Goal: Task Accomplishment & Management: Manage account settings

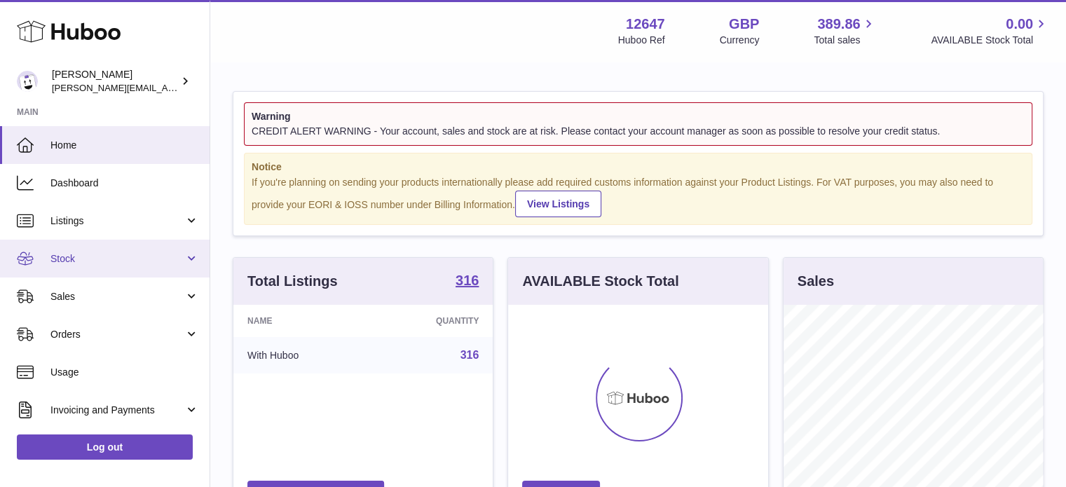
scroll to position [219, 260]
click at [98, 257] on span "Stock" at bounding box center [117, 258] width 134 height 13
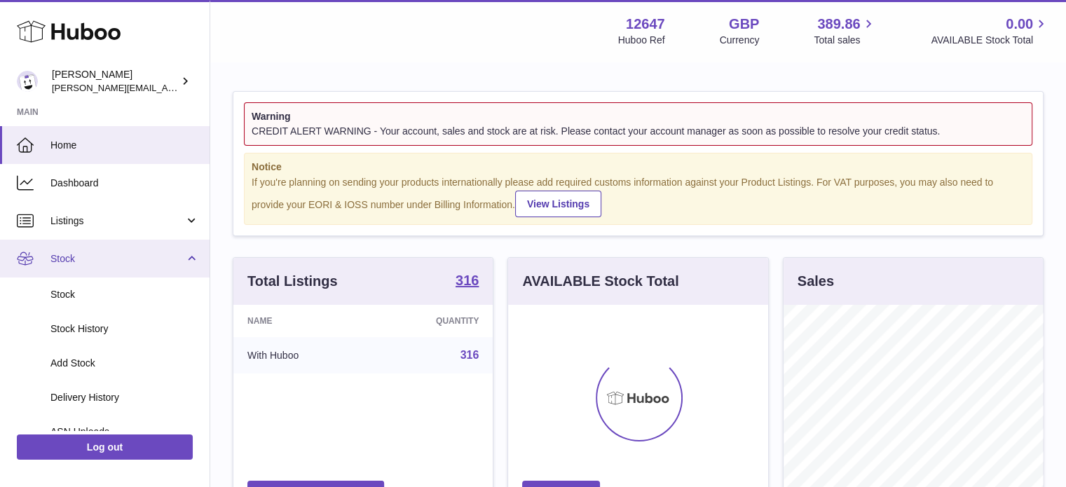
scroll to position [210, 0]
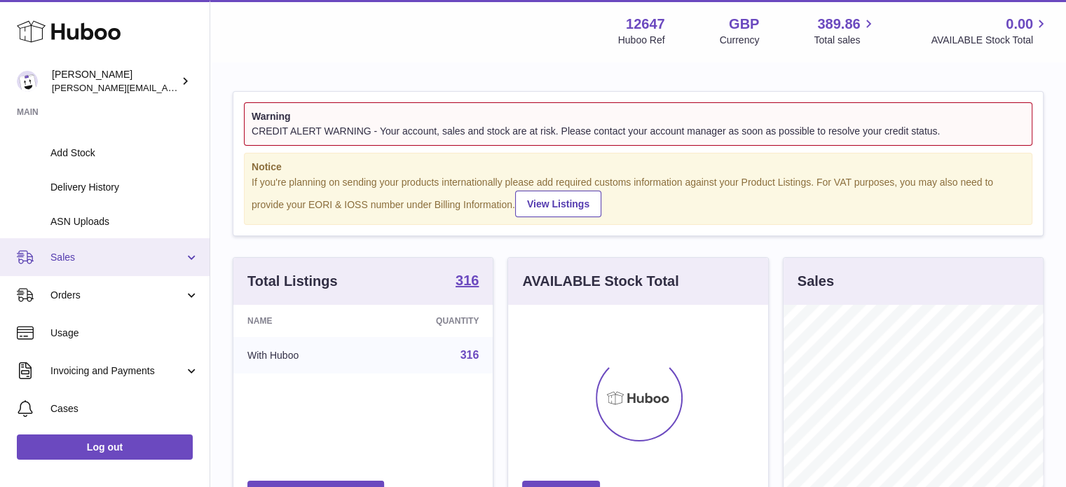
click at [98, 255] on span "Sales" at bounding box center [117, 257] width 134 height 13
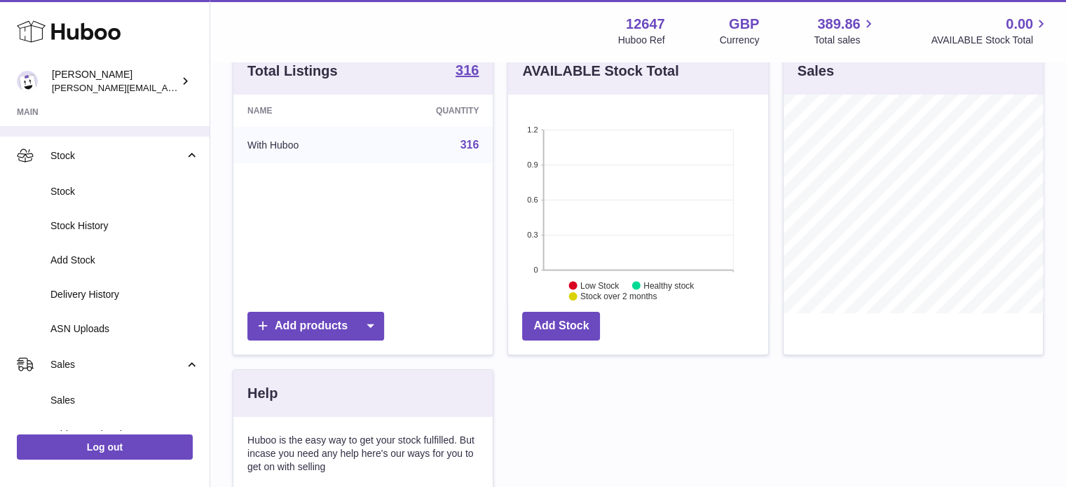
scroll to position [39, 0]
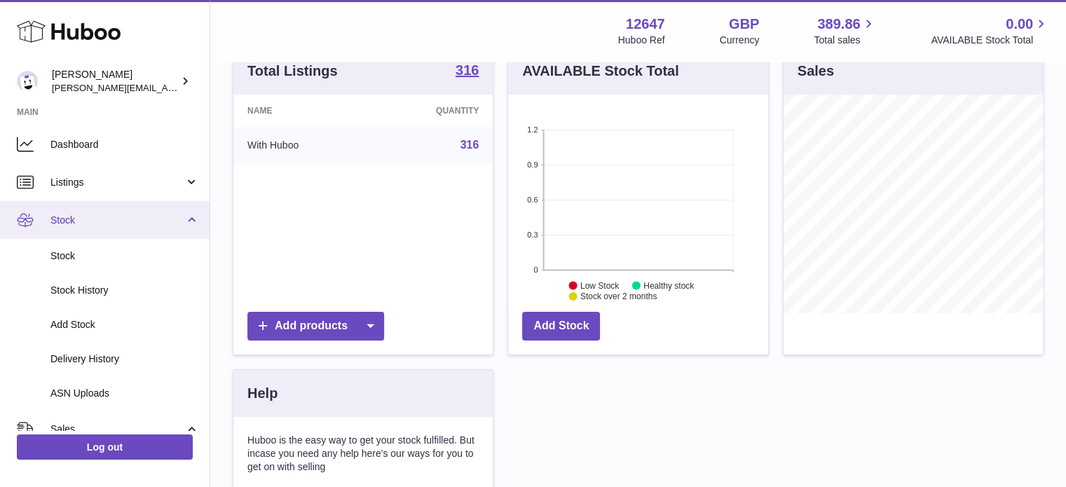
click at [107, 226] on link "Stock" at bounding box center [105, 220] width 210 height 38
click at [62, 214] on span "Stock" at bounding box center [117, 220] width 134 height 13
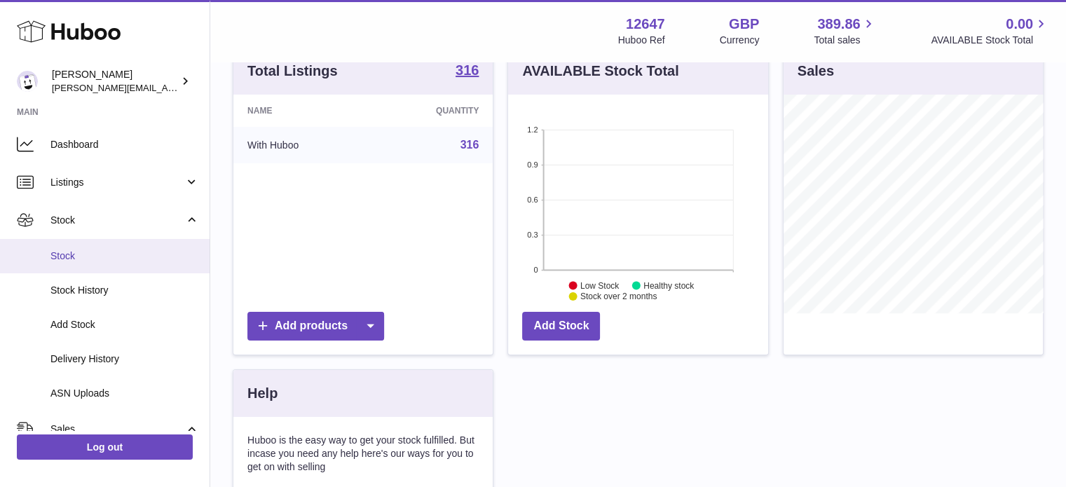
click at [62, 254] on span "Stock" at bounding box center [124, 255] width 149 height 13
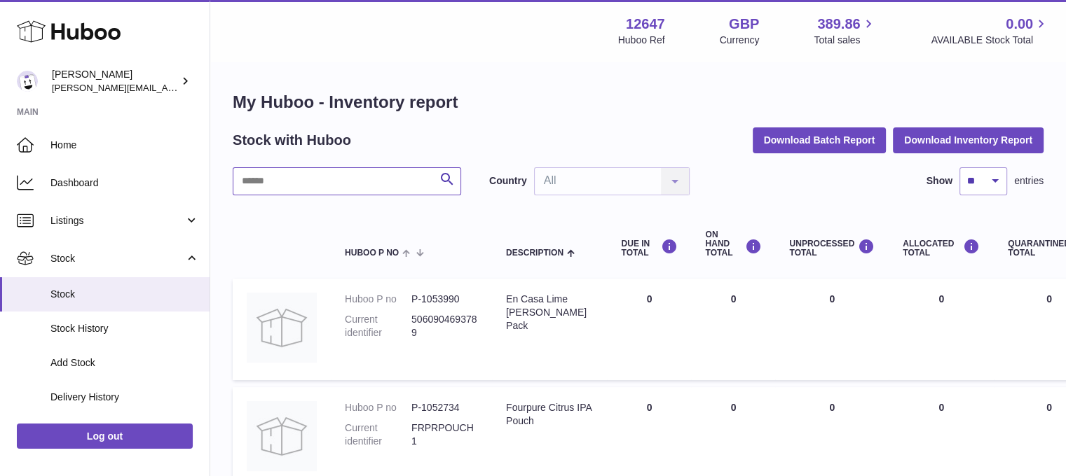
click at [371, 176] on input "text" at bounding box center [347, 181] width 228 height 28
type input "*******"
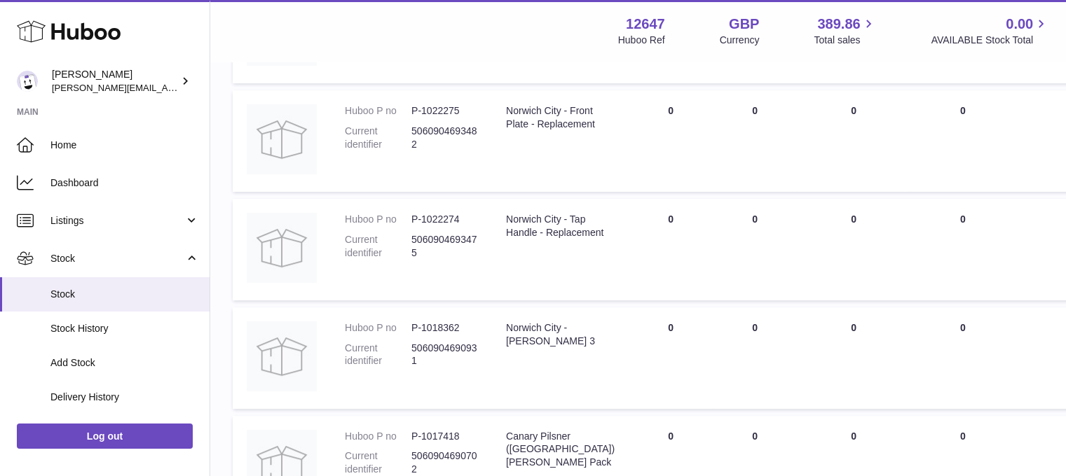
scroll to position [563, 0]
